Goal: Navigation & Orientation: Find specific page/section

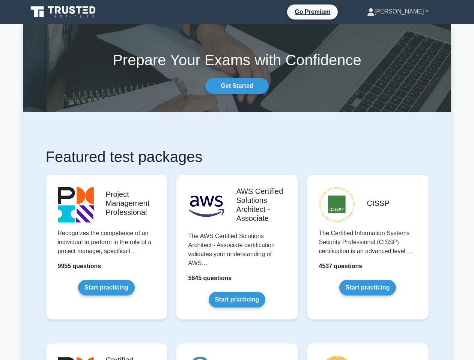
click at [409, 12] on link "[PERSON_NAME]" at bounding box center [398, 11] width 98 height 15
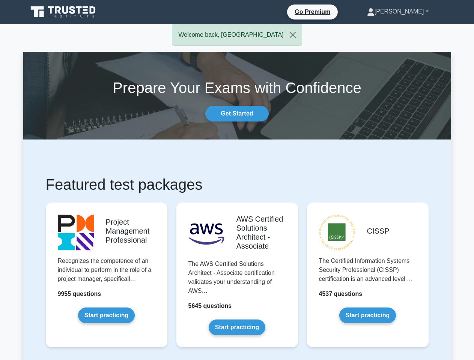
click at [409, 12] on link "[PERSON_NAME]" at bounding box center [398, 11] width 98 height 15
